Goal: Obtain resource: Download file/media

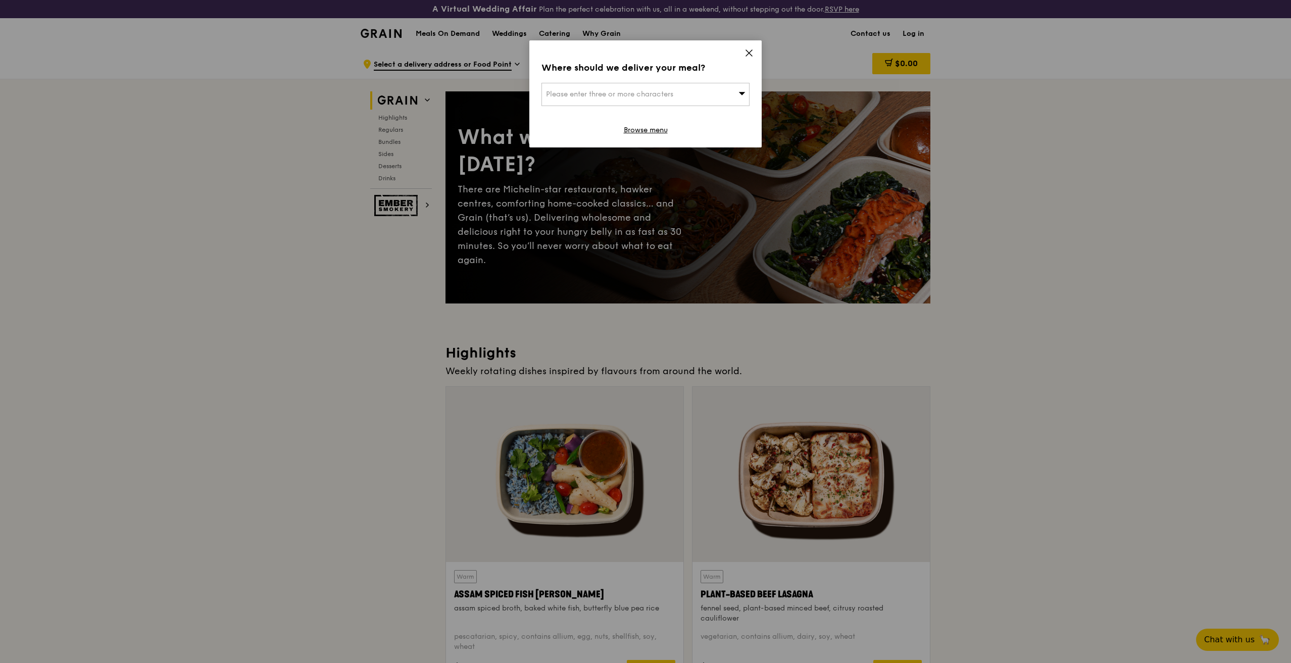
click at [746, 49] on icon at bounding box center [748, 52] width 9 height 9
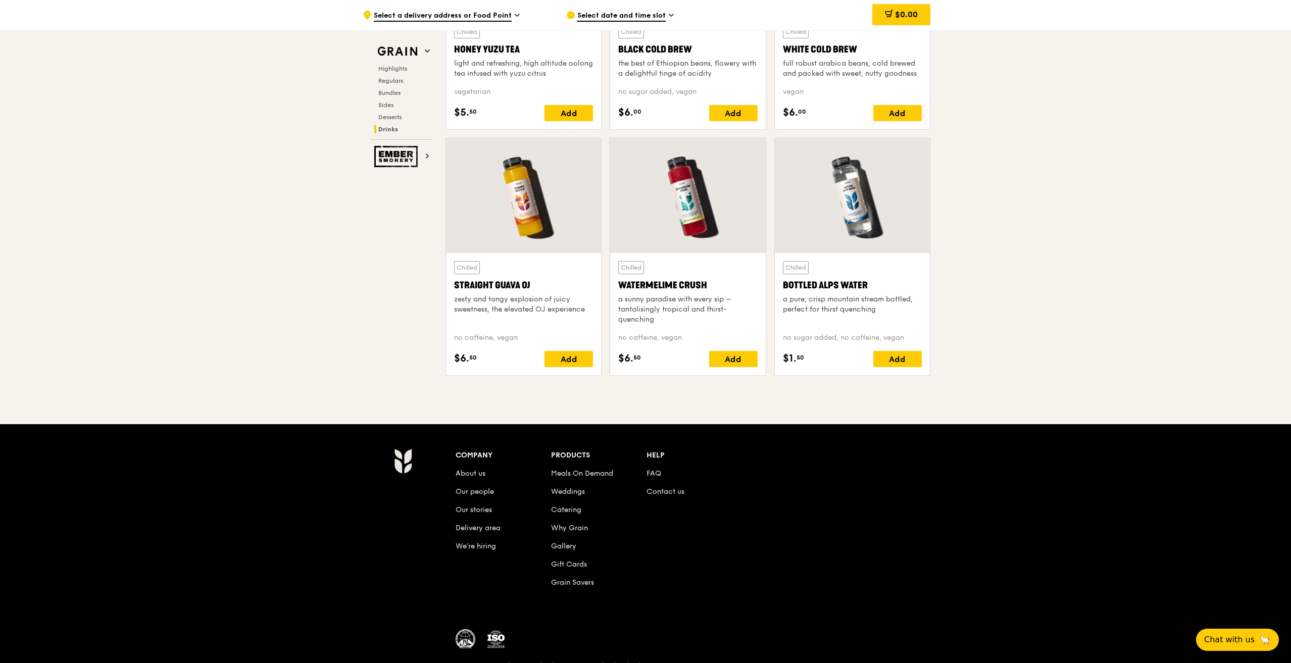
scroll to position [3999, 0]
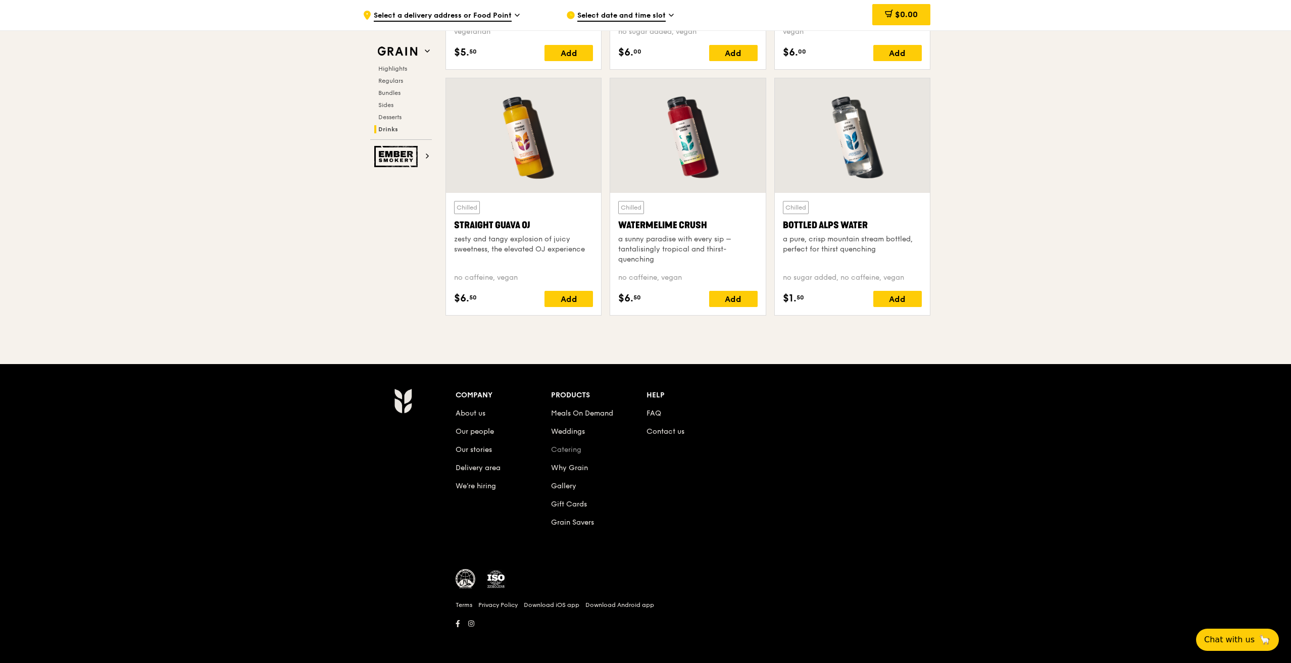
click at [573, 447] on link "Catering" at bounding box center [566, 449] width 30 height 9
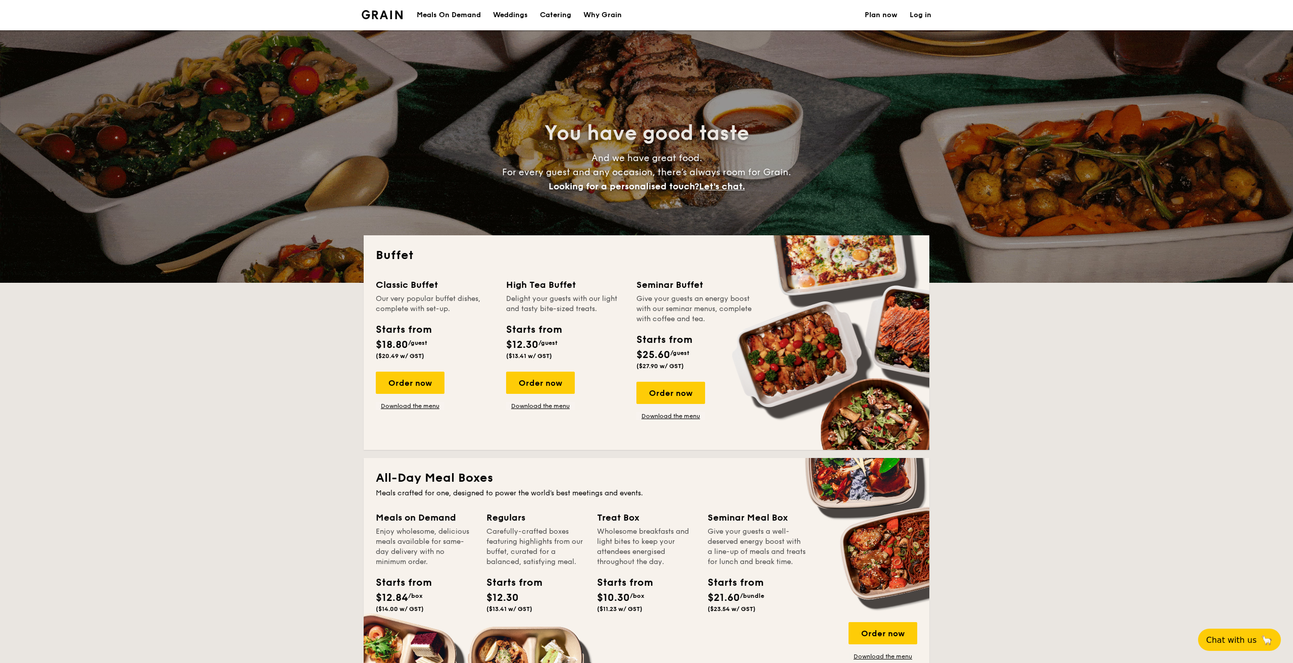
select select
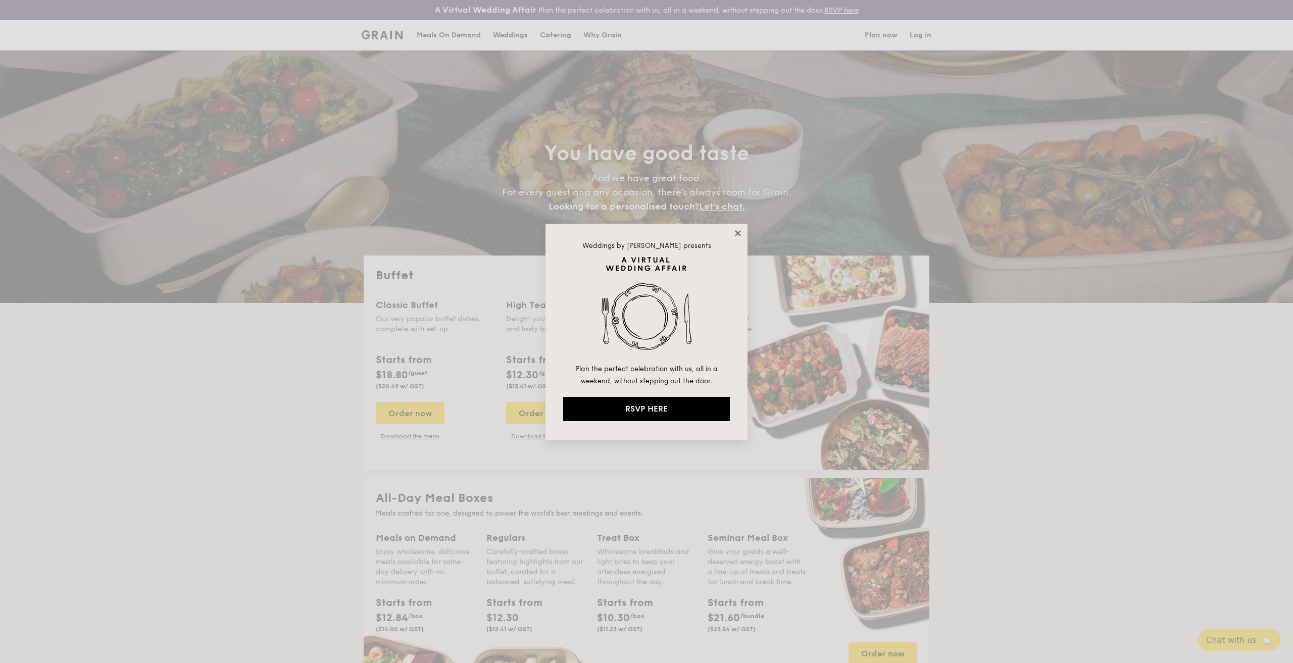
click at [736, 233] on icon at bounding box center [737, 233] width 9 height 9
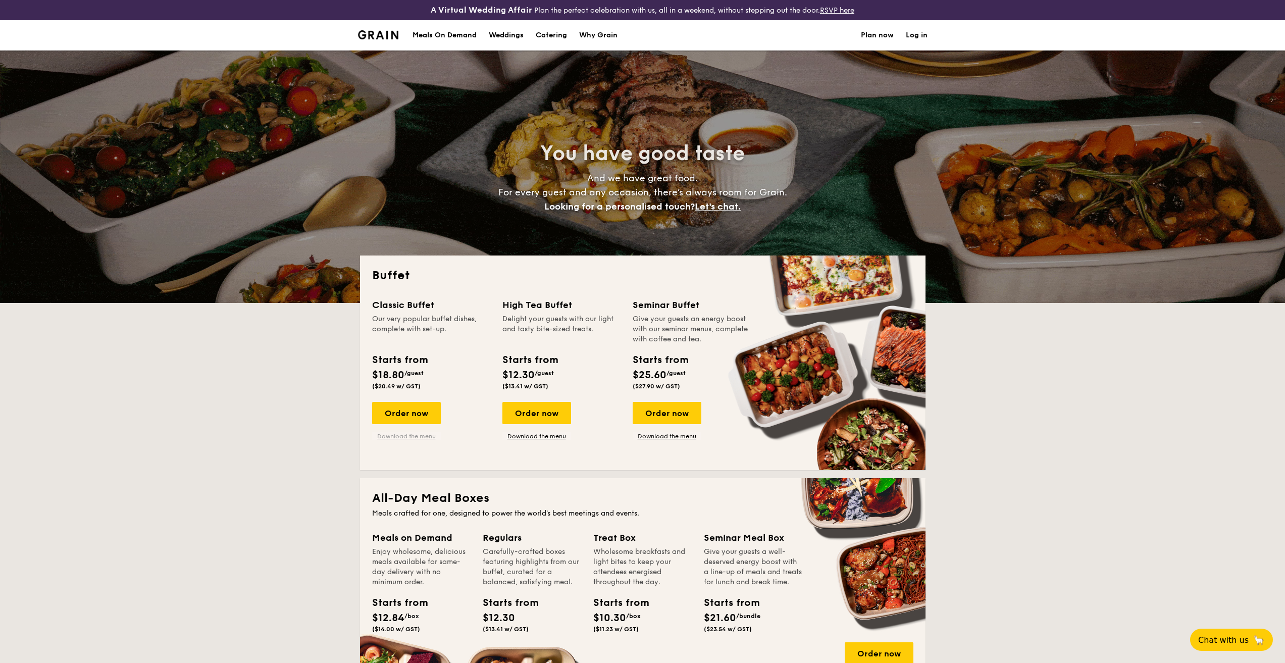
click at [396, 438] on link "Download the menu" at bounding box center [406, 436] width 69 height 8
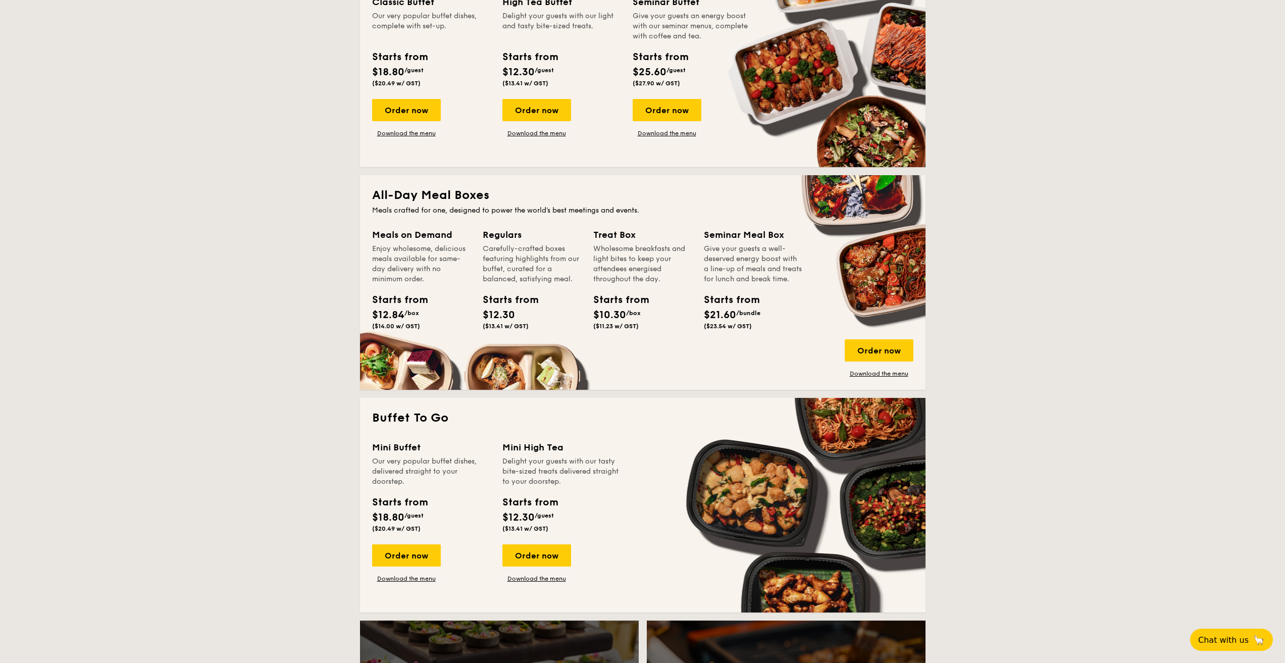
scroll to position [656, 0]
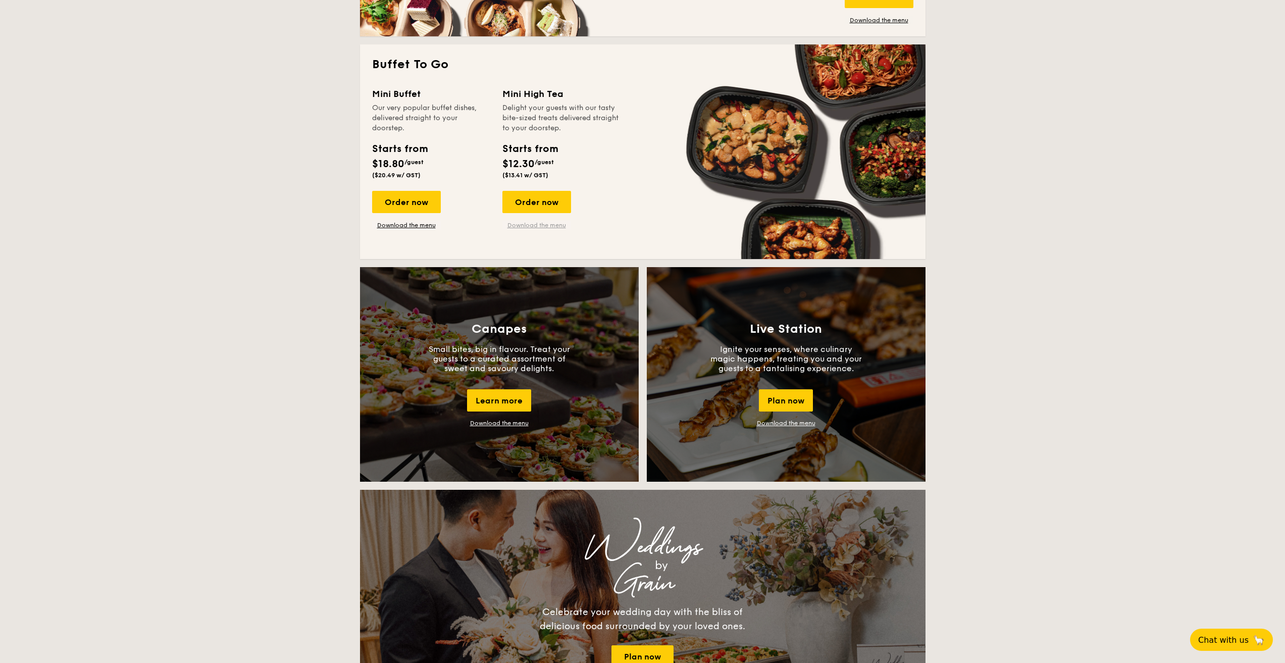
click at [540, 223] on link "Download the menu" at bounding box center [536, 225] width 69 height 8
